Goal: Transaction & Acquisition: Purchase product/service

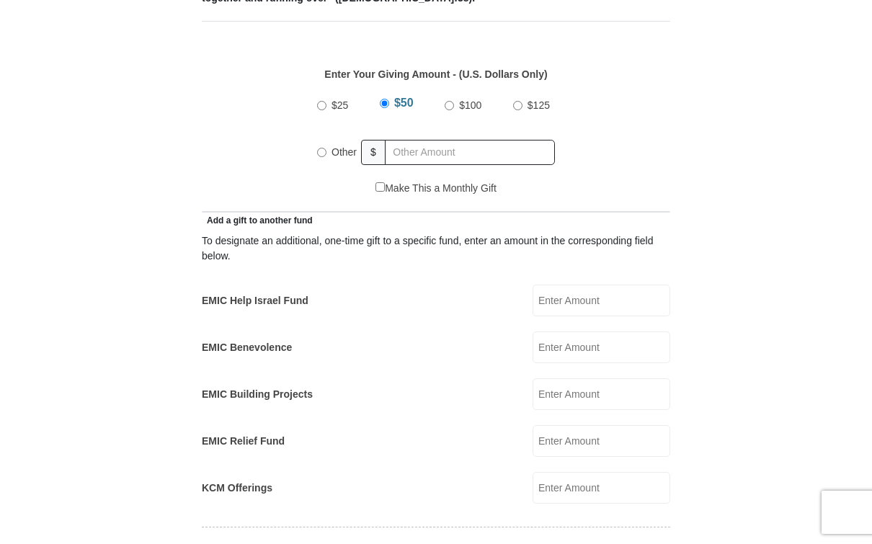
scroll to position [654, 0]
click at [327, 149] on input "Other" at bounding box center [321, 153] width 9 height 9
radio input "true"
click at [767, 214] on form "Eagle Mountain International Church Online Giving Because of gifts like yours, …" at bounding box center [436, 458] width 822 height 2109
click at [608, 286] on input "EMIC Help Israel Fund" at bounding box center [602, 302] width 138 height 32
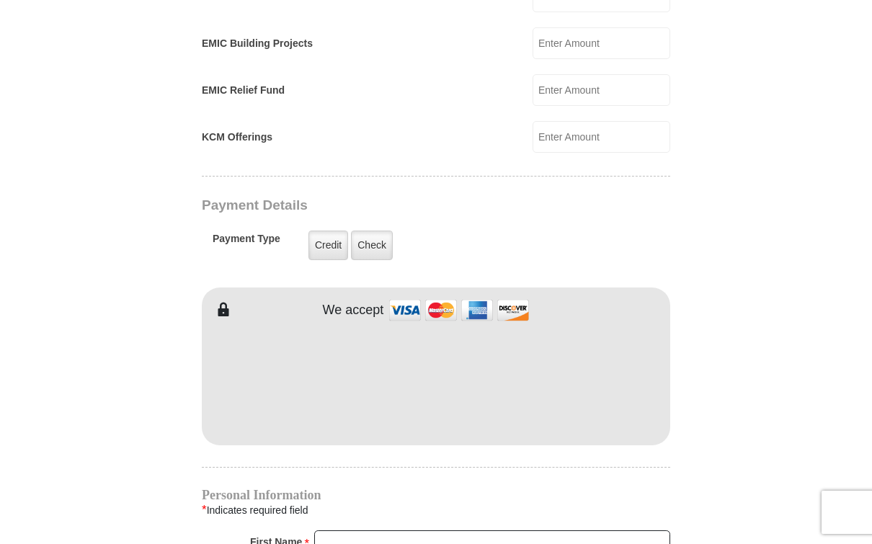
scroll to position [1018, 0]
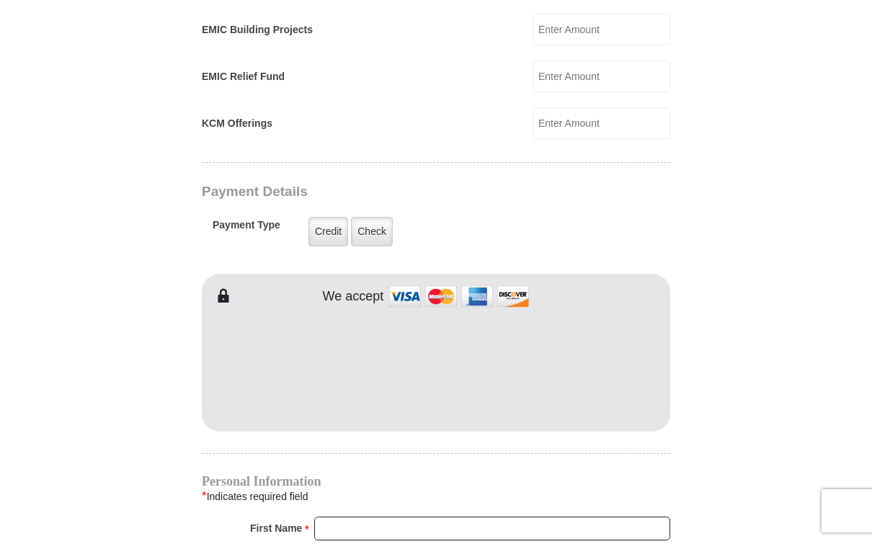
type input "50"
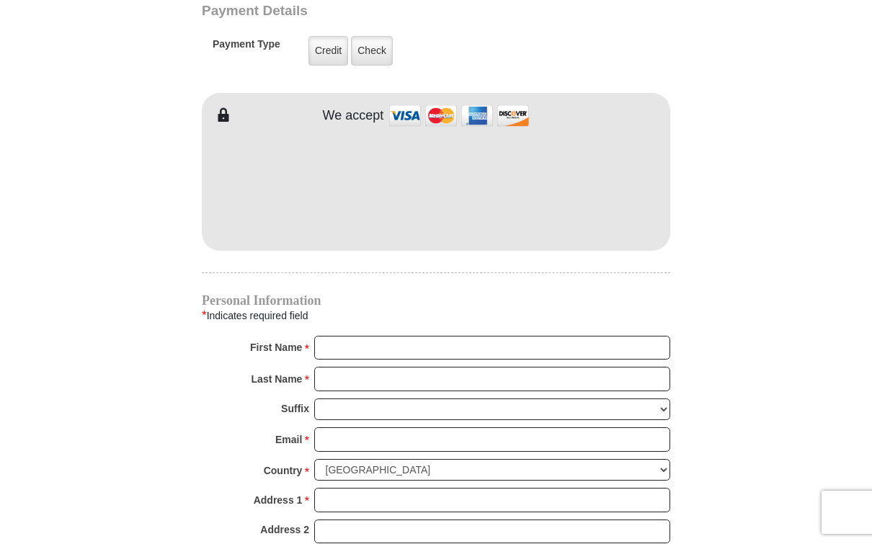
scroll to position [1200, 0]
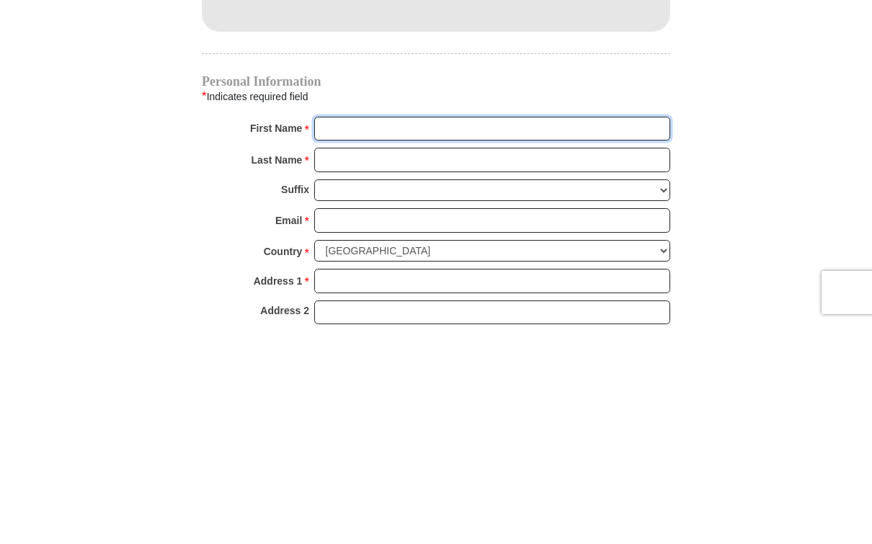
click at [352, 337] on input "First Name *" at bounding box center [492, 349] width 356 height 25
type input "Linda"
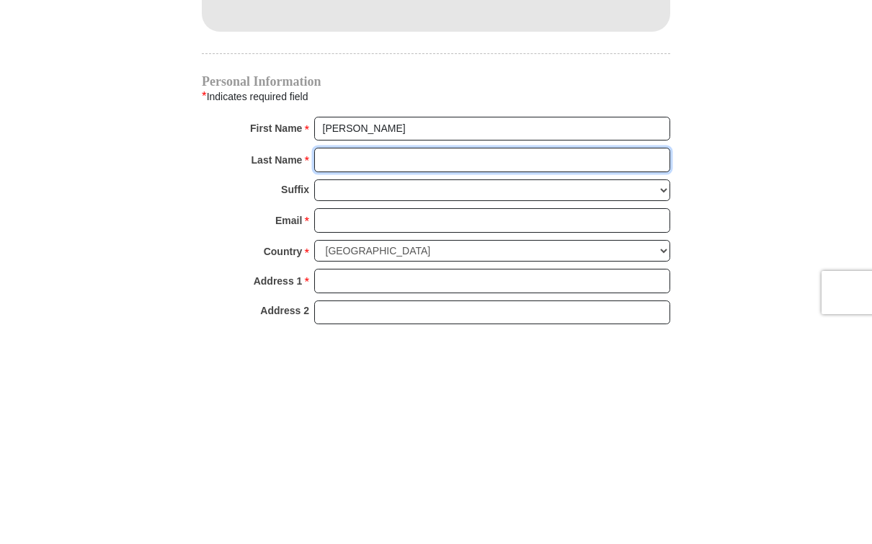
click at [354, 368] on input "Last Name *" at bounding box center [492, 380] width 356 height 25
type input "Buckner"
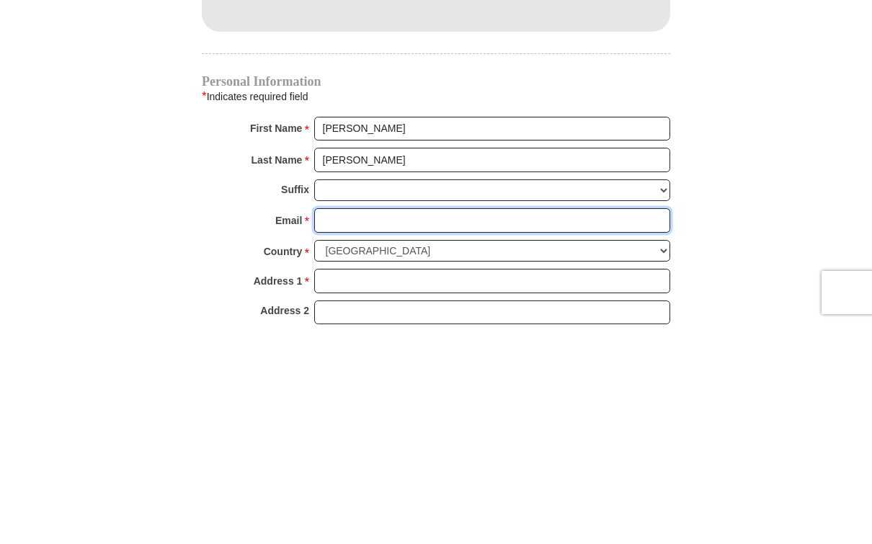
click at [345, 428] on input "Email *" at bounding box center [492, 440] width 356 height 25
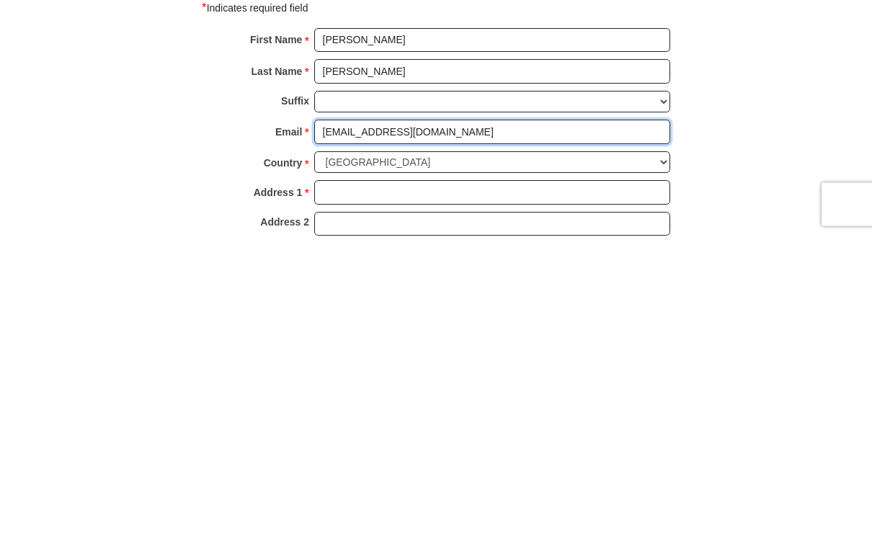
scroll to position [1204, 0]
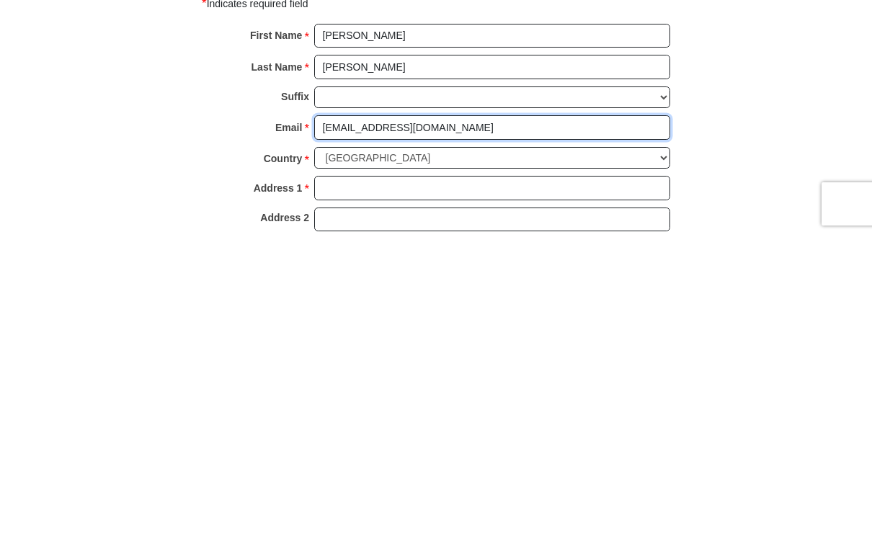
type input "lindabuckner96@yahoo.com"
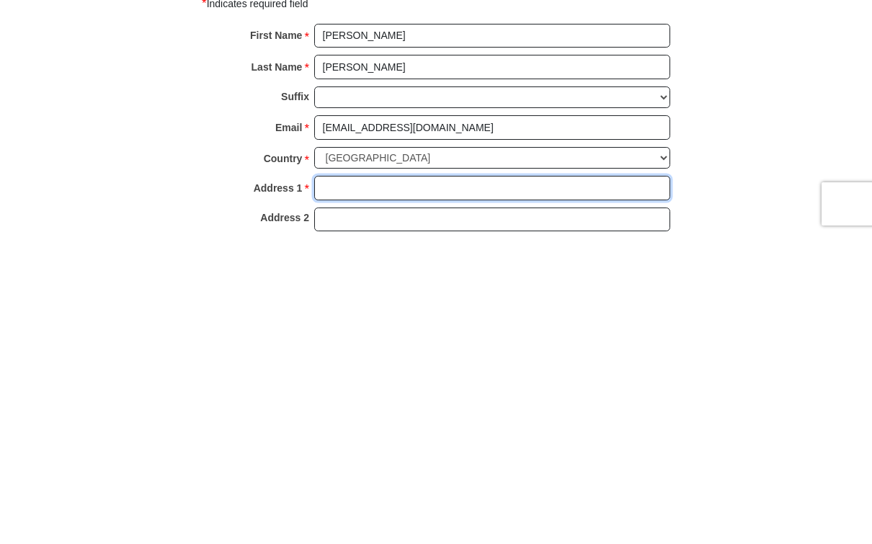
click at [348, 485] on input "Address 1 *" at bounding box center [492, 497] width 356 height 25
type input "25035 98th Pl S"
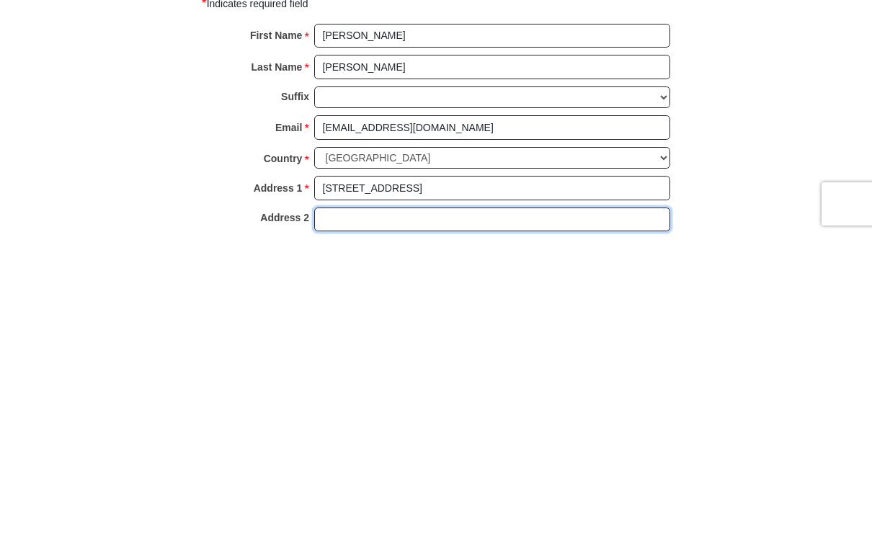
click at [352, 516] on input "Address 2" at bounding box center [492, 528] width 356 height 25
type input "D201"
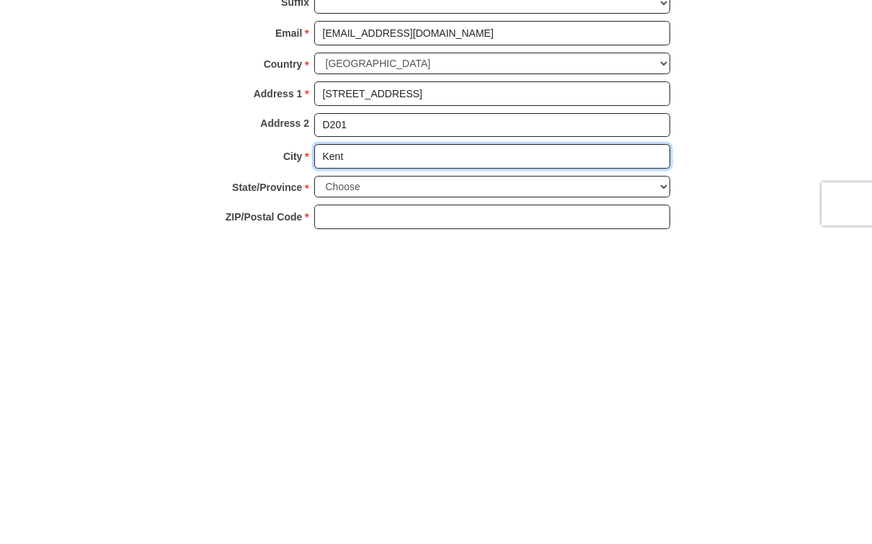
type input "Kent"
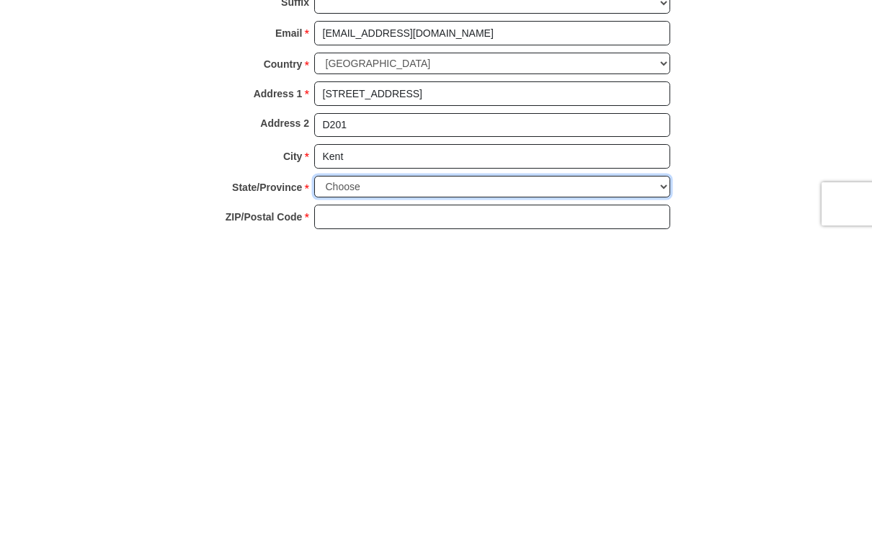
click at [337, 485] on select "Choose Alabama Alaska American Samoa Arizona Arkansas Armed Forces Americas Arm…" at bounding box center [492, 496] width 356 height 22
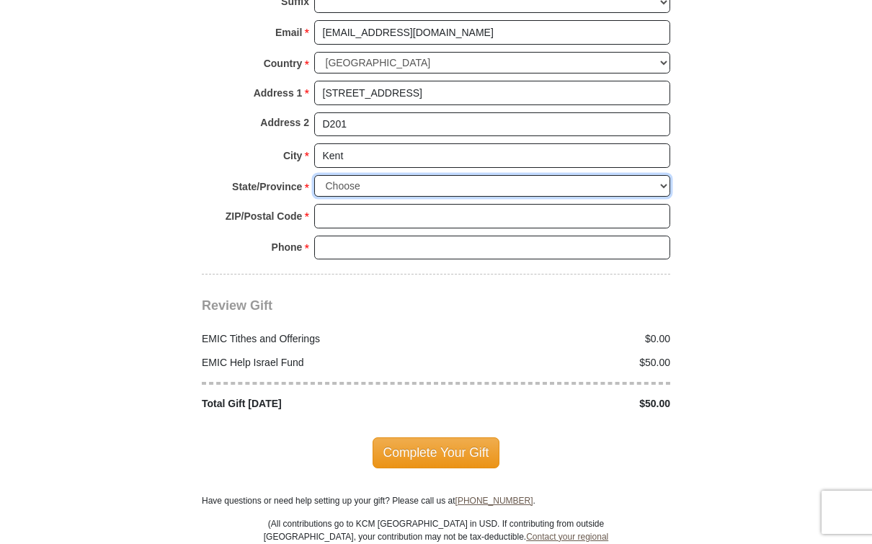
select select "WA"
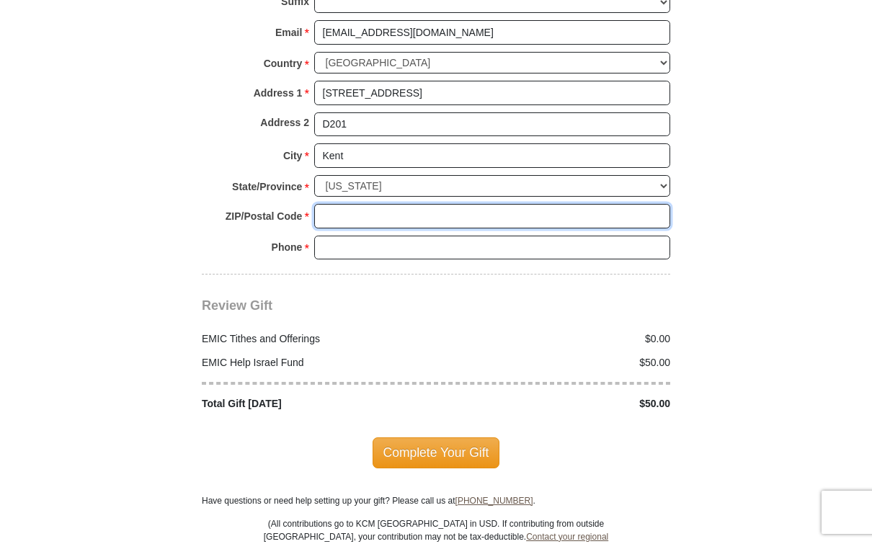
click at [357, 204] on input "ZIP/Postal Code *" at bounding box center [492, 216] width 356 height 25
type input "98030"
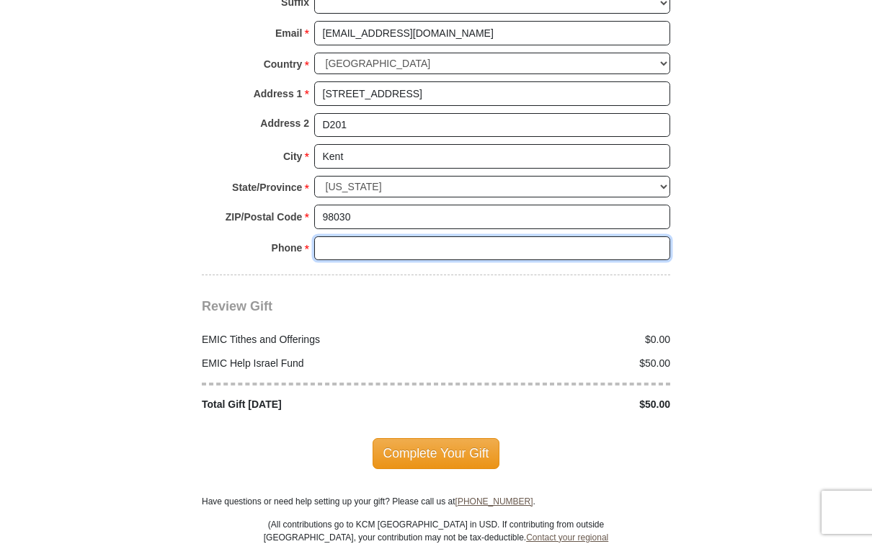
click at [345, 237] on input "Phone * *" at bounding box center [492, 249] width 356 height 25
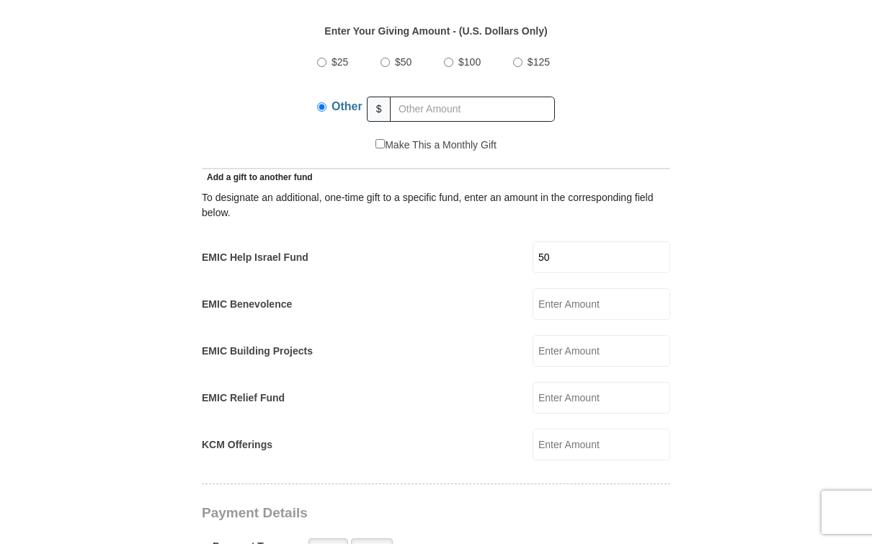
scroll to position [697, 0]
type input "253-882-4109"
click at [604, 242] on input "50" at bounding box center [602, 258] width 138 height 32
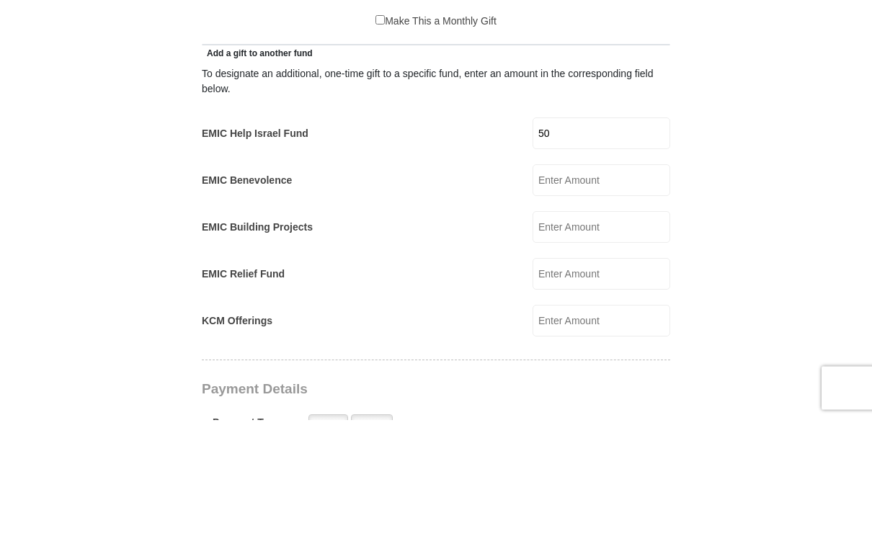
type input "5"
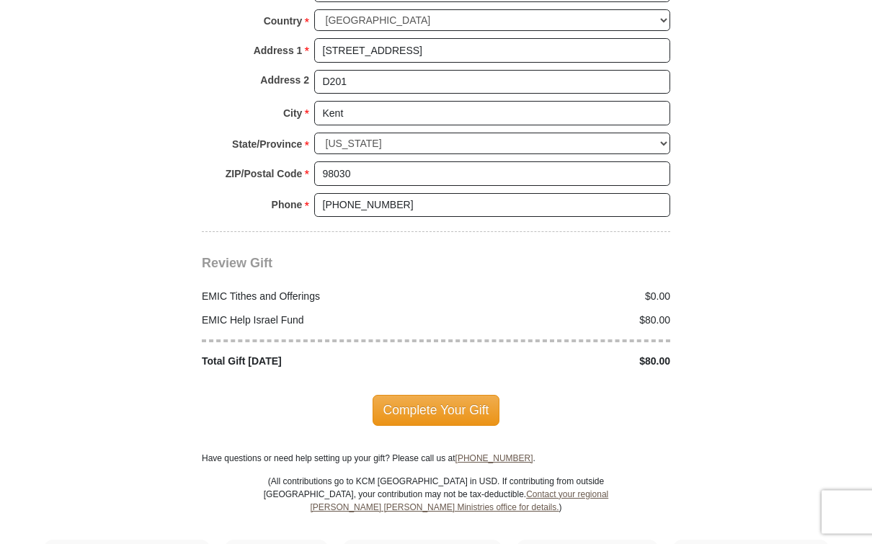
scroll to position [1651, 0]
type input "80"
click at [436, 395] on span "Complete Your Gift" at bounding box center [437, 410] width 128 height 30
